Goal: Download file/media

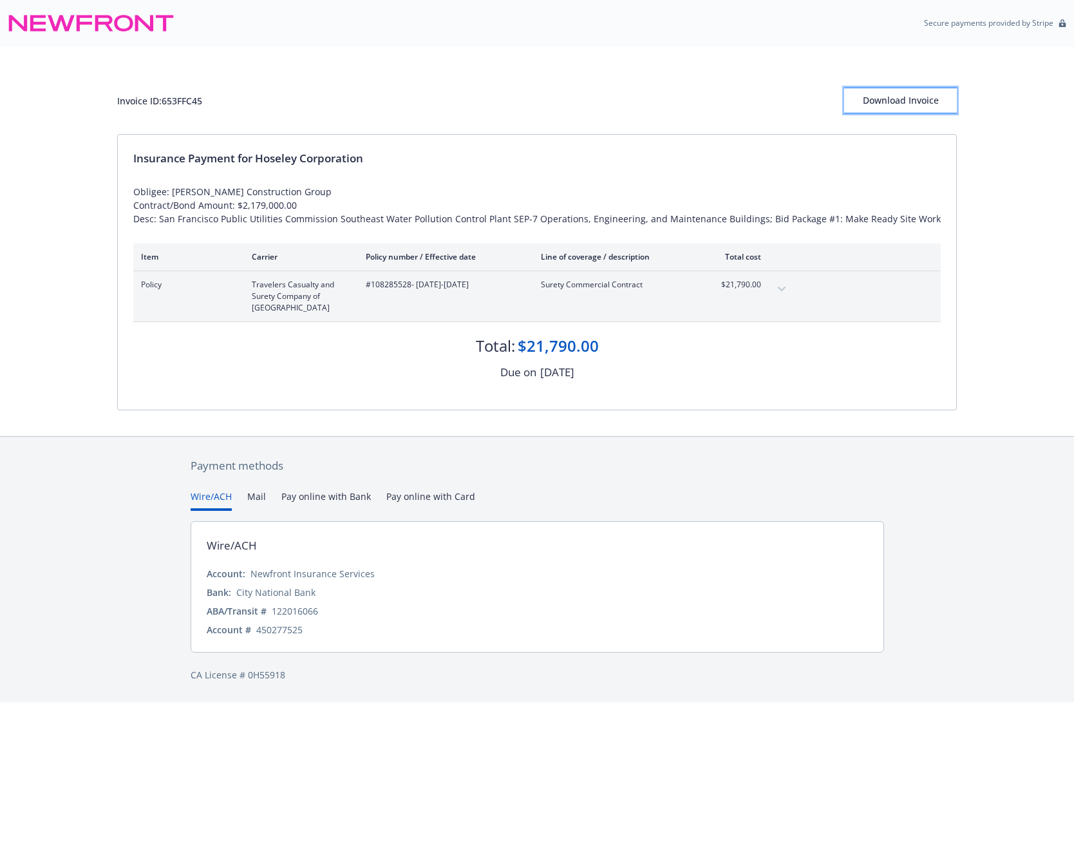
click at [869, 105] on div "Download Invoice" at bounding box center [900, 100] width 113 height 24
